Goal: Transaction & Acquisition: Purchase product/service

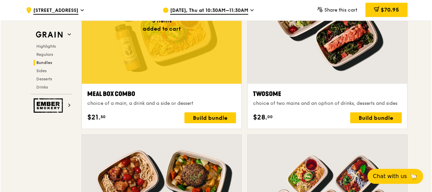
scroll to position [1086, 0]
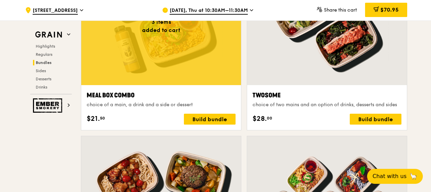
click at [182, 85] on div at bounding box center [161, 26] width 160 height 118
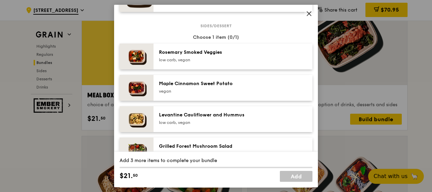
scroll to position [347, 0]
click at [240, 161] on div "Add 3 more items to complete your bundle" at bounding box center [216, 160] width 193 height 7
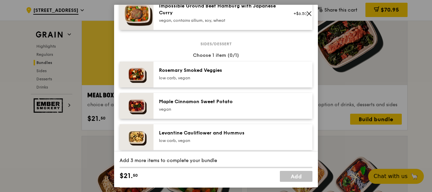
scroll to position [329, 0]
click at [185, 68] on div "Rosemary Smoked Veggies" at bounding box center [220, 70] width 122 height 7
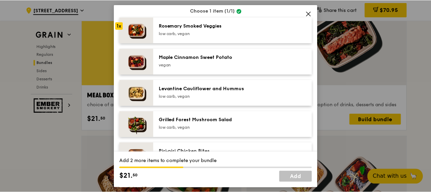
scroll to position [373, 0]
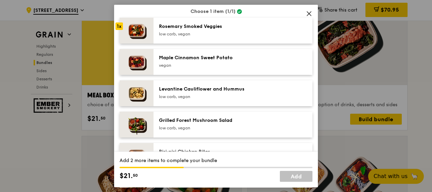
click at [309, 12] on icon at bounding box center [309, 14] width 6 height 6
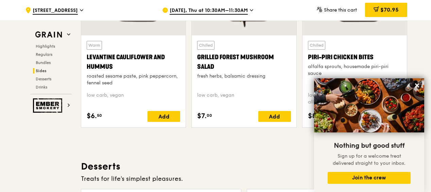
scroll to position [1823, 0]
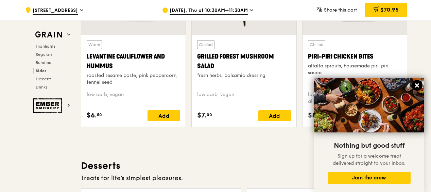
click at [417, 84] on icon at bounding box center [417, 85] width 6 height 6
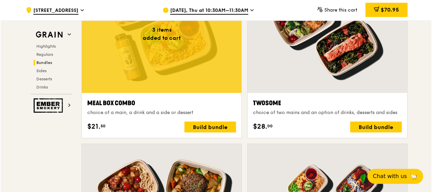
scroll to position [948, 0]
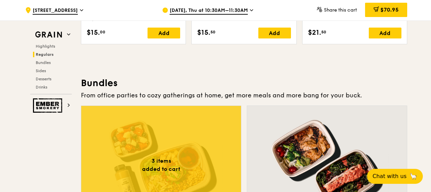
click at [159, 154] on div at bounding box center [161, 165] width 160 height 118
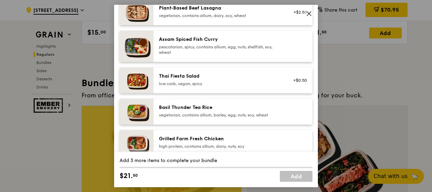
scroll to position [73, 0]
